Goal: Information Seeking & Learning: Learn about a topic

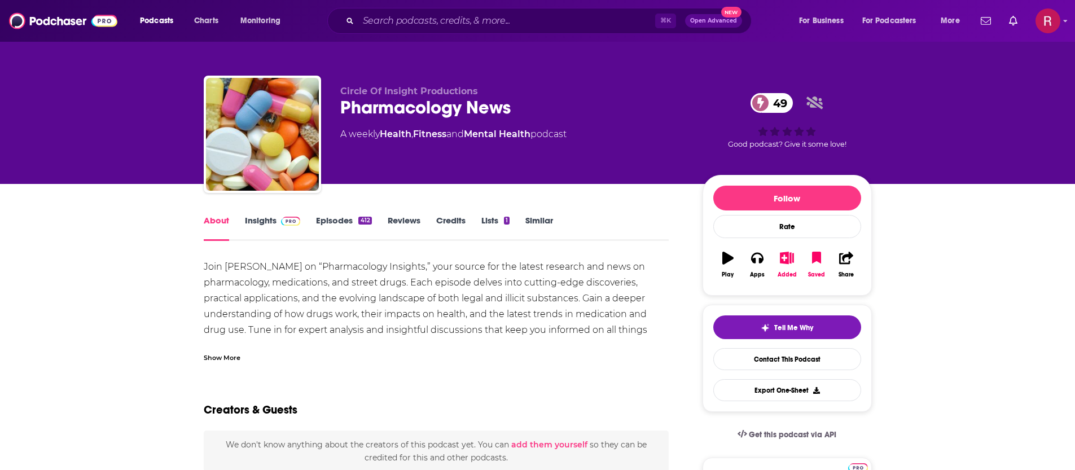
click at [344, 231] on link "Episodes 412" at bounding box center [343, 228] width 55 height 26
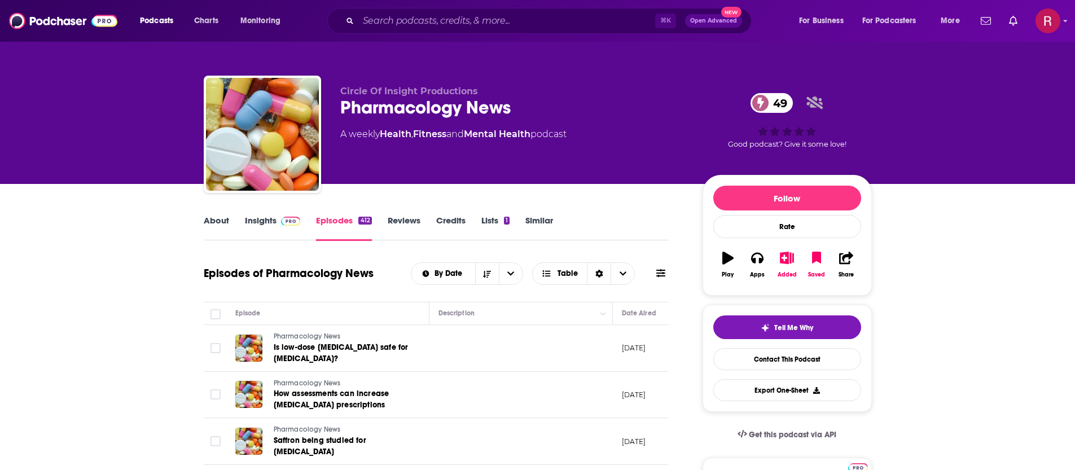
click at [256, 222] on link "Insights" at bounding box center [273, 228] width 56 height 26
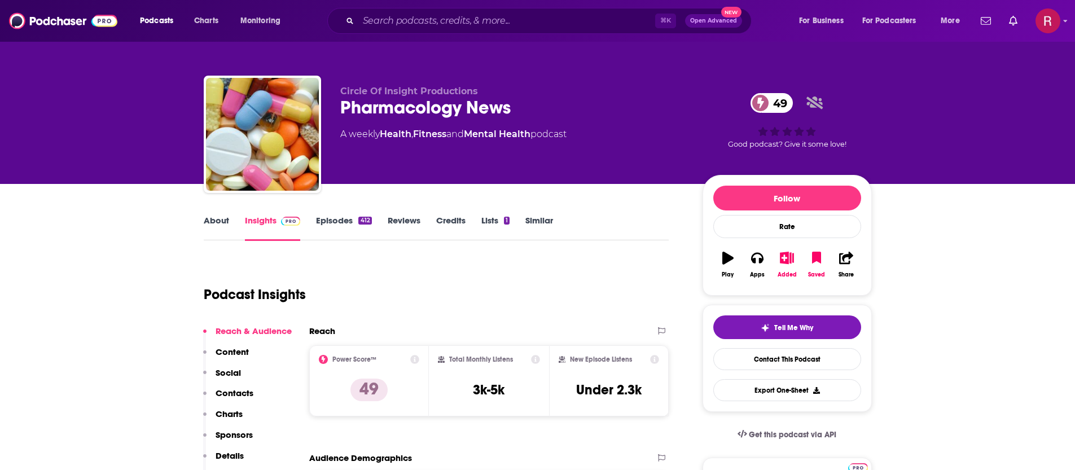
click at [343, 230] on link "Episodes 412" at bounding box center [343, 228] width 55 height 26
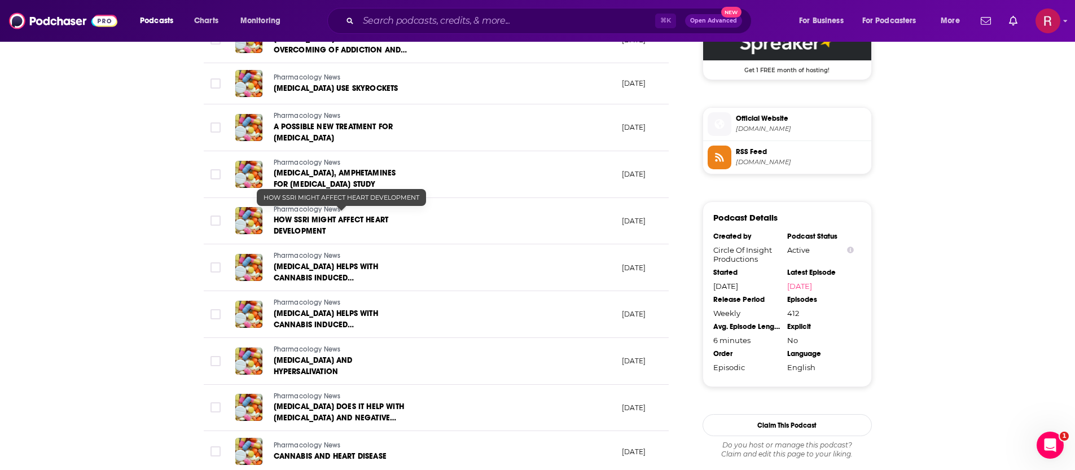
scroll to position [147, 0]
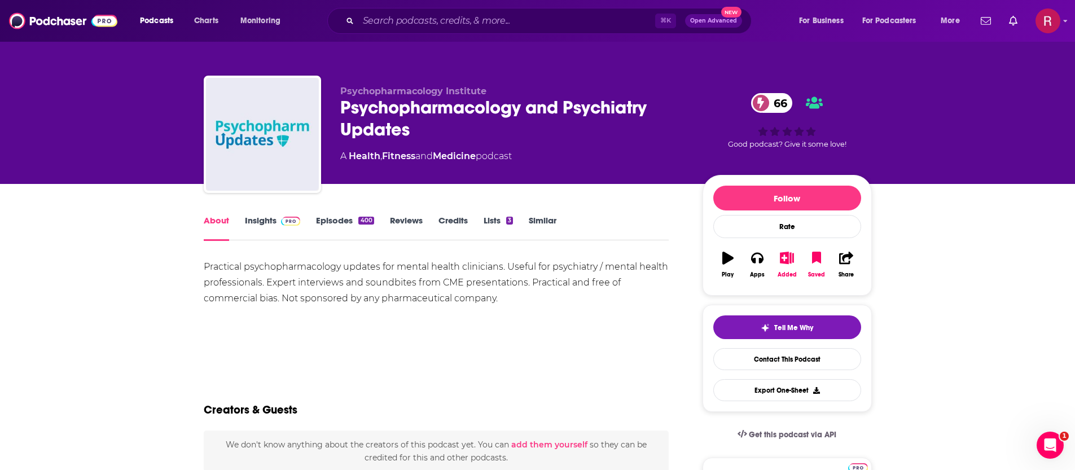
click at [271, 225] on link "Insights" at bounding box center [273, 228] width 56 height 26
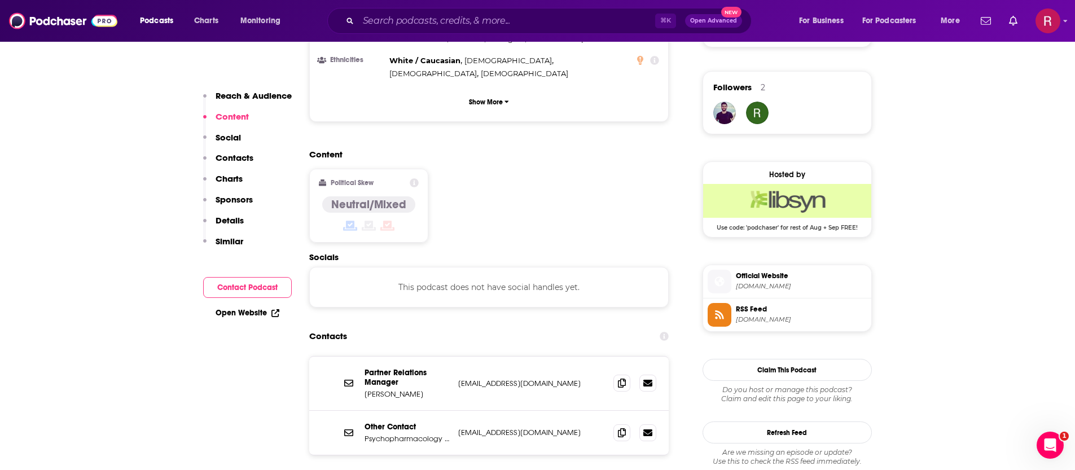
scroll to position [863, 0]
